Goal: Information Seeking & Learning: Learn about a topic

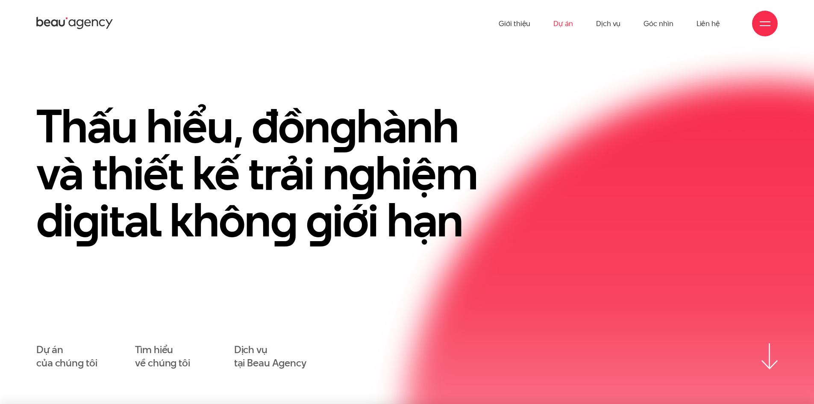
click at [561, 19] on link "Dự án" at bounding box center [563, 23] width 20 height 47
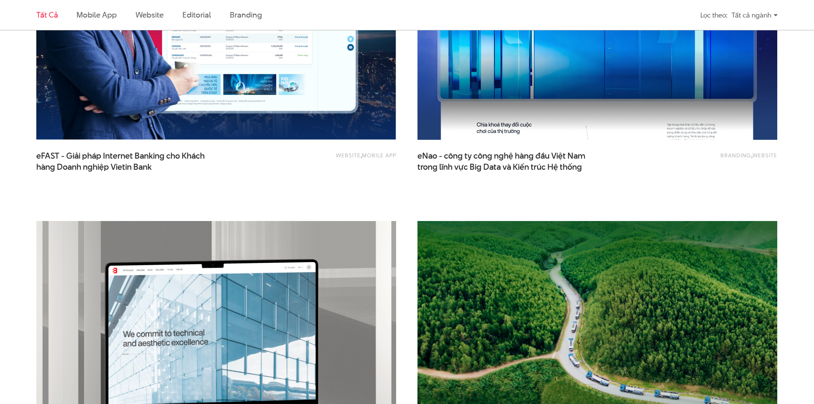
scroll to position [1623, 0]
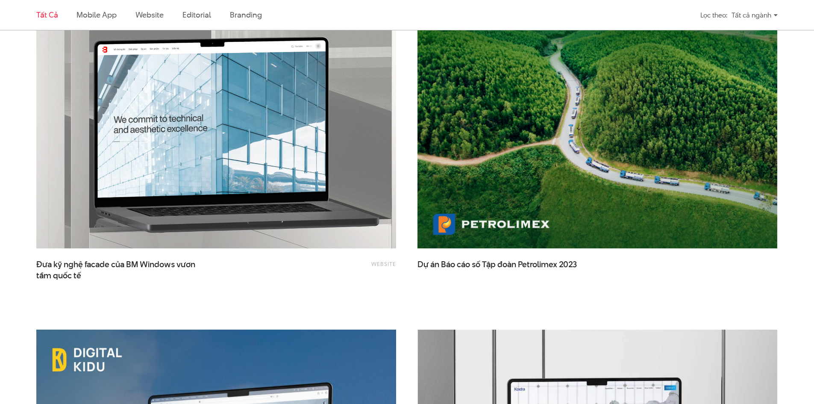
click at [234, 132] on img at bounding box center [215, 127] width 395 height 265
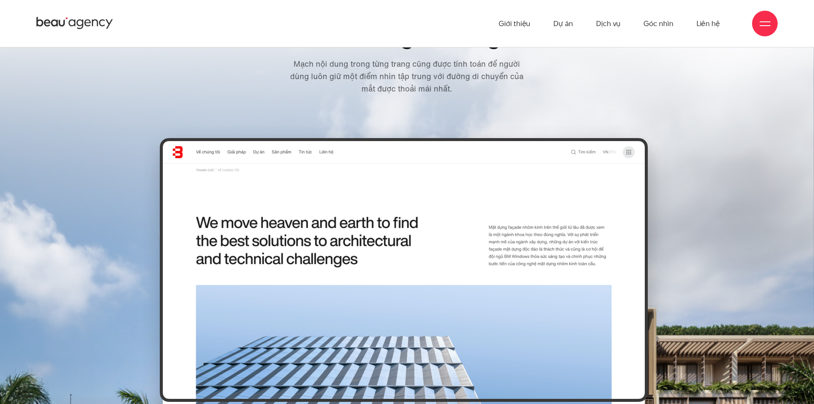
scroll to position [3417, 0]
